Goal: Transaction & Acquisition: Download file/media

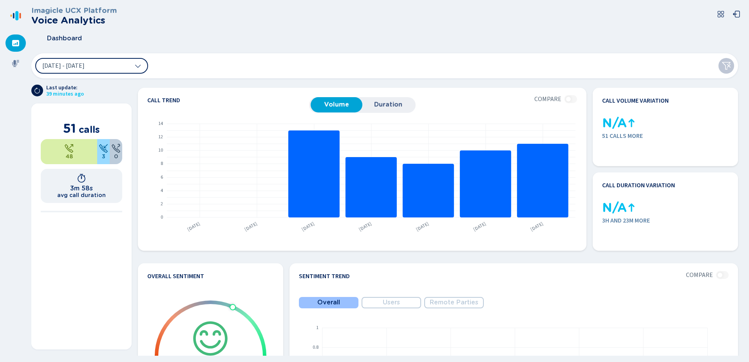
click at [38, 91] on icon at bounding box center [37, 90] width 6 height 6
click at [397, 100] on button "Duration" at bounding box center [388, 104] width 52 height 15
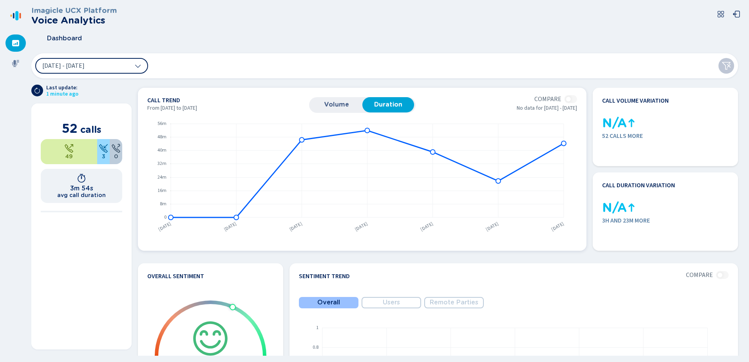
click at [335, 108] on button "Volume" at bounding box center [336, 104] width 52 height 15
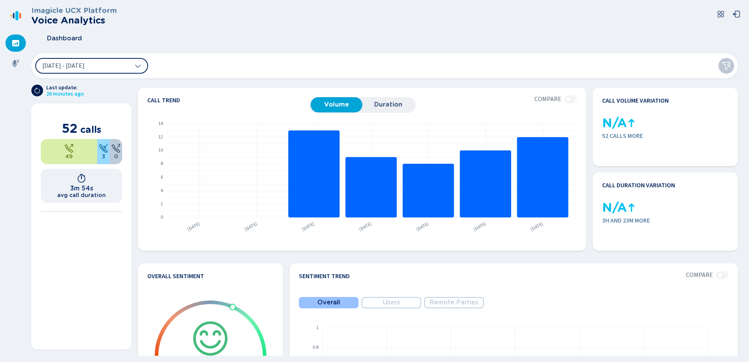
click at [40, 90] on icon at bounding box center [36, 90] width 5 height 6
click at [40, 90] on icon at bounding box center [37, 90] width 6 height 6
click at [18, 61] on icon at bounding box center [16, 64] width 8 height 8
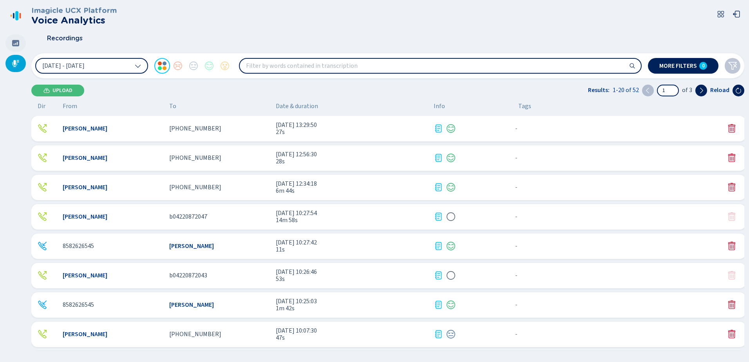
click at [12, 42] on icon at bounding box center [16, 43] width 8 height 8
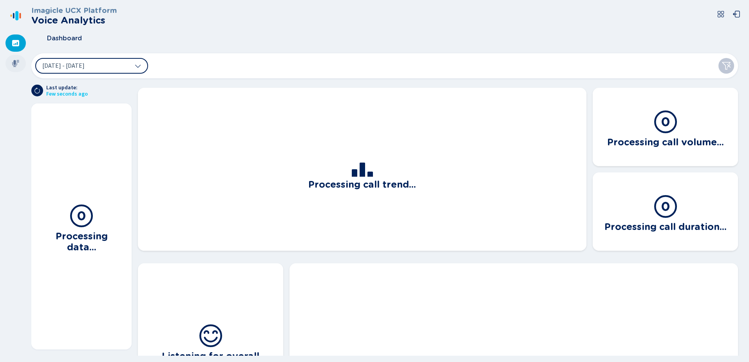
click at [14, 61] on icon at bounding box center [15, 63] width 7 height 7
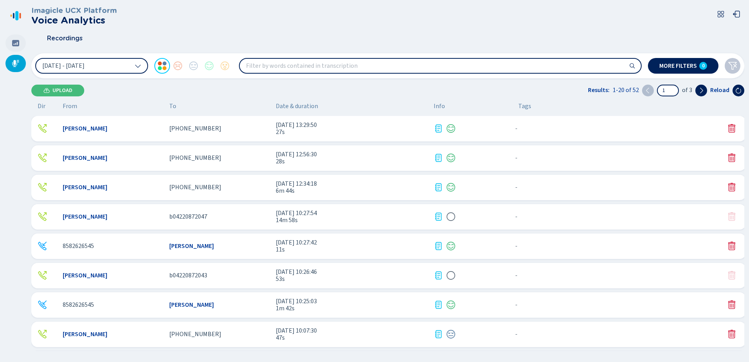
click at [15, 43] on icon at bounding box center [16, 43] width 8 height 8
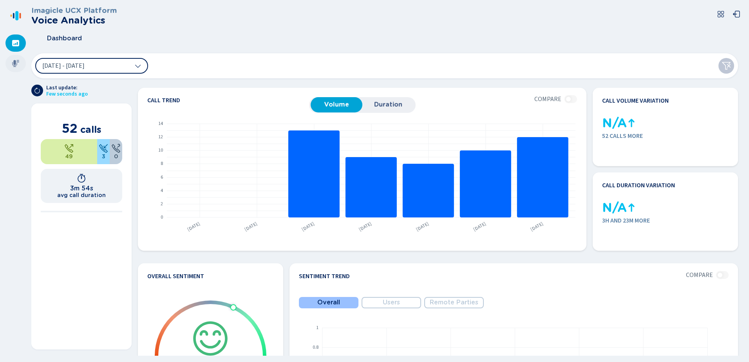
click at [18, 58] on div at bounding box center [15, 63] width 20 height 17
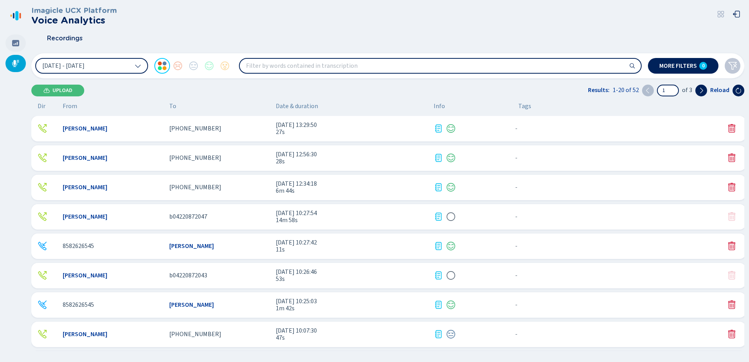
click at [18, 38] on div at bounding box center [15, 42] width 20 height 17
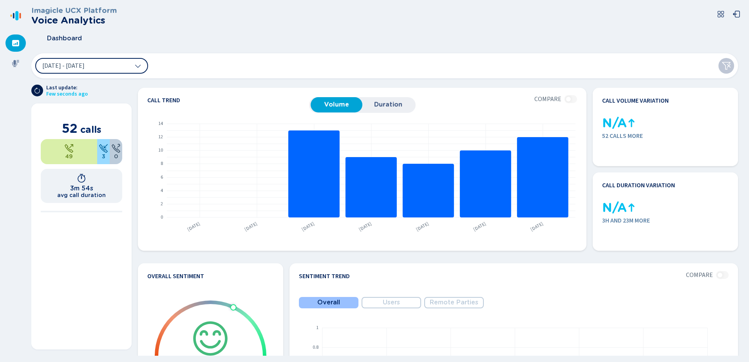
click at [39, 92] on icon at bounding box center [36, 90] width 5 height 6
click at [18, 57] on div at bounding box center [15, 63] width 20 height 17
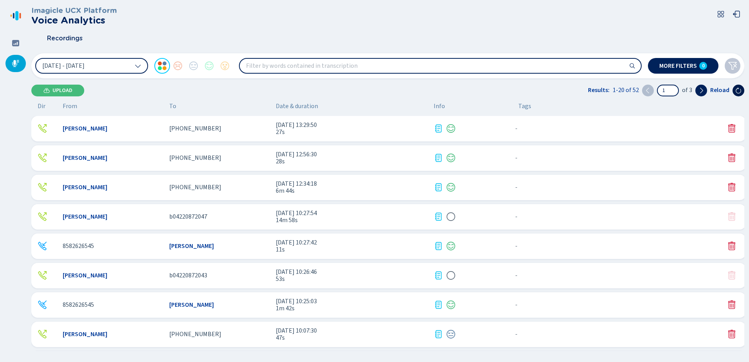
click at [741, 93] on icon at bounding box center [738, 90] width 6 height 6
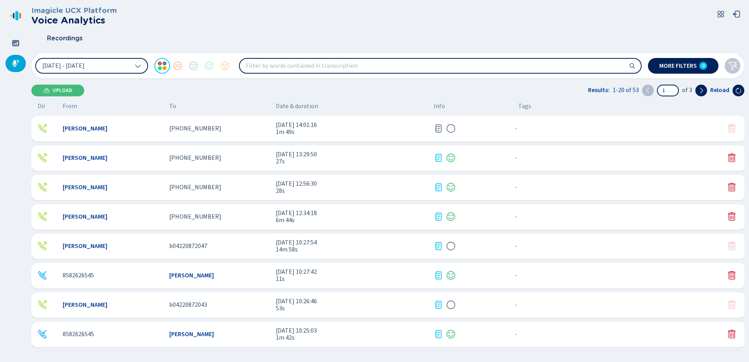
click at [659, 127] on div "- {{hiddenTagsCount}} more" at bounding box center [616, 128] width 209 height 10
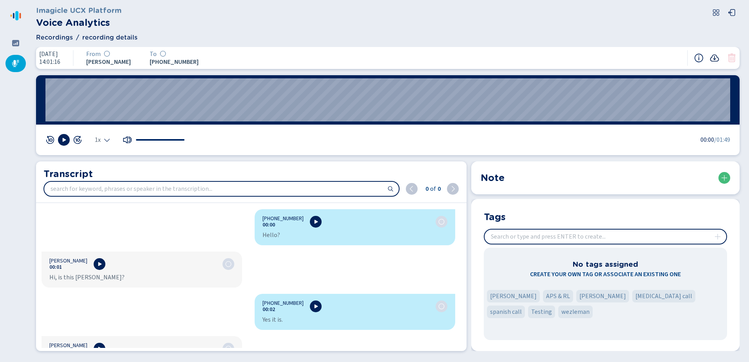
click at [715, 55] on icon at bounding box center [713, 57] width 9 height 9
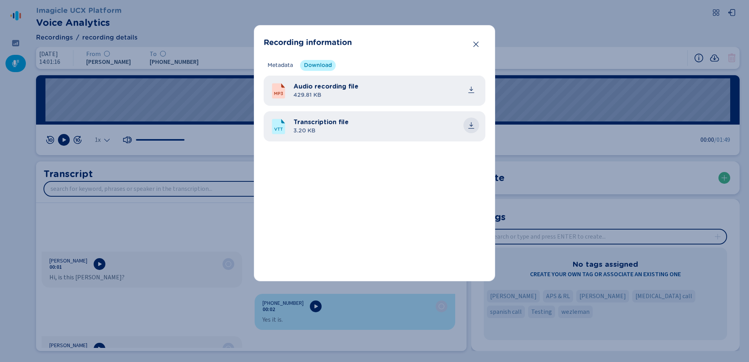
click at [470, 124] on icon "common.download" at bounding box center [471, 125] width 8 height 8
